Goal: Information Seeking & Learning: Learn about a topic

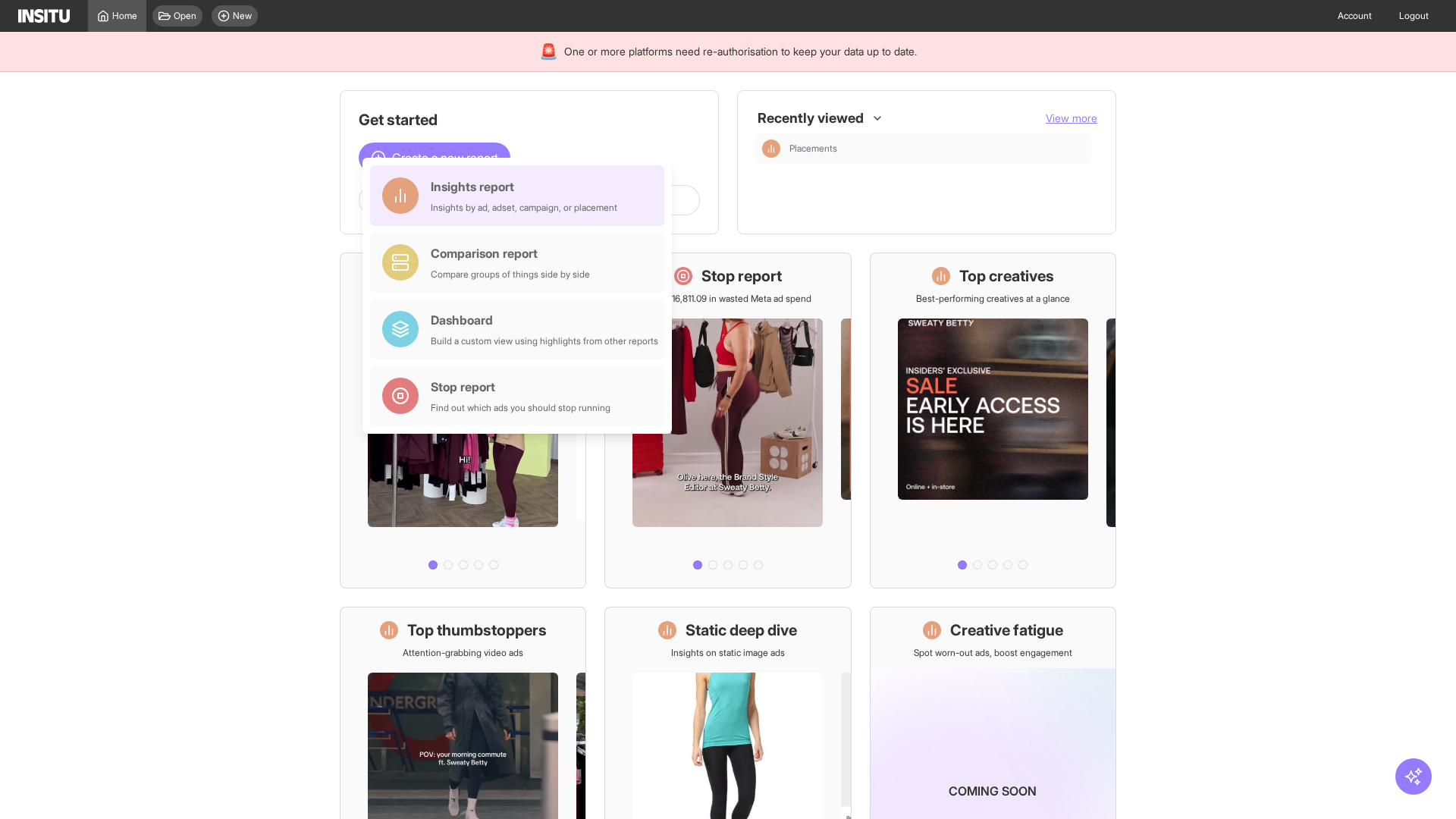
click at [521, 195] on div "Insights report Insights by ad, adset, campaign, or placement" at bounding box center [523, 195] width 186 height 36
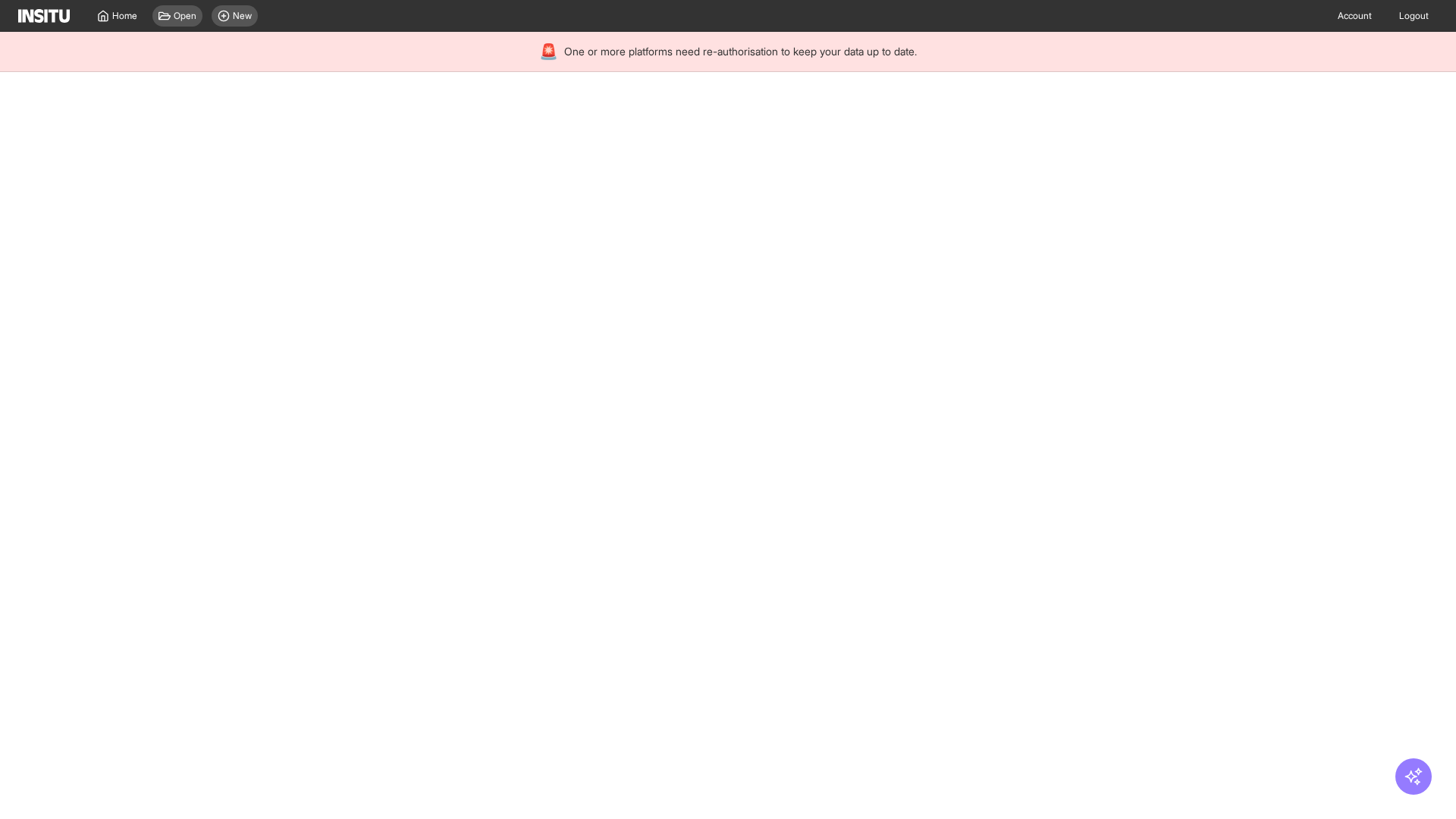
select select "**"
